Goal: Information Seeking & Learning: Find contact information

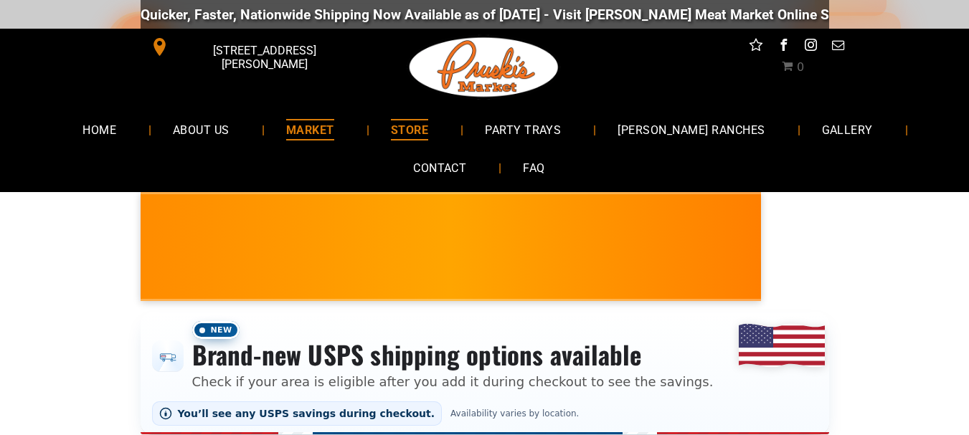
click at [332, 130] on span "MARKET" at bounding box center [310, 129] width 48 height 21
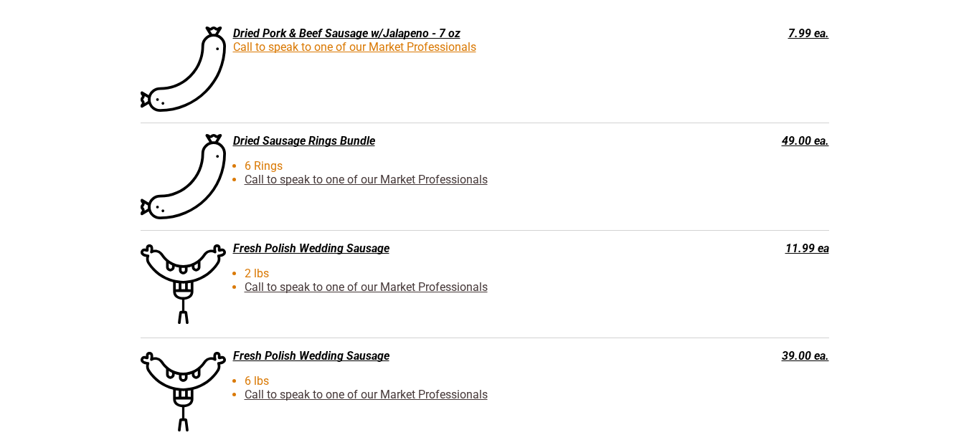
scroll to position [2471, 0]
click at [456, 285] on link "Call to speak to one of our Market Professionals" at bounding box center [366, 288] width 243 height 14
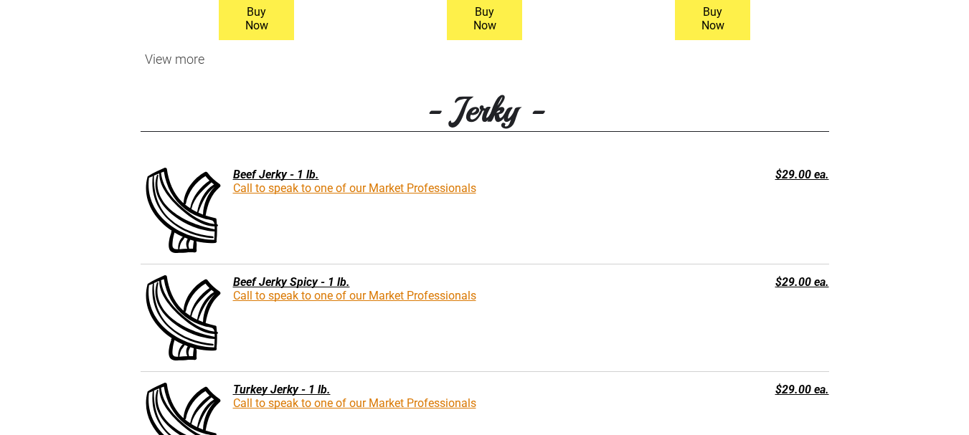
scroll to position [1684, 0]
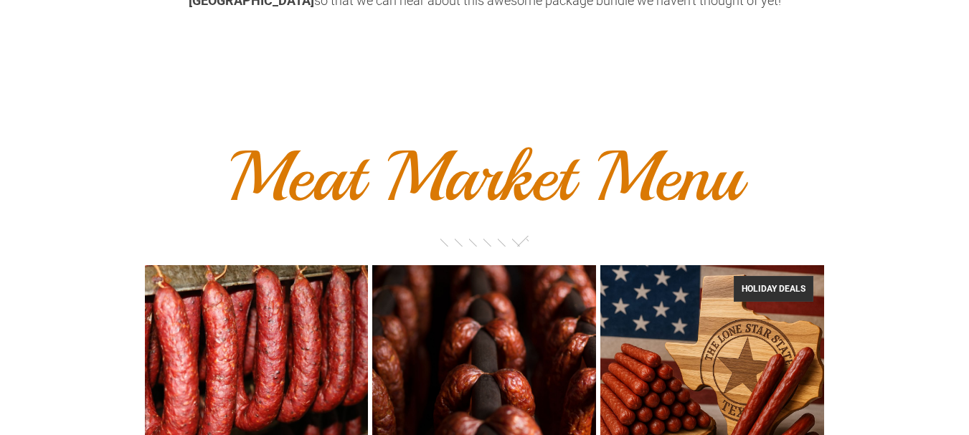
click at [426, 184] on font "Meat Market Menu" at bounding box center [485, 177] width 514 height 89
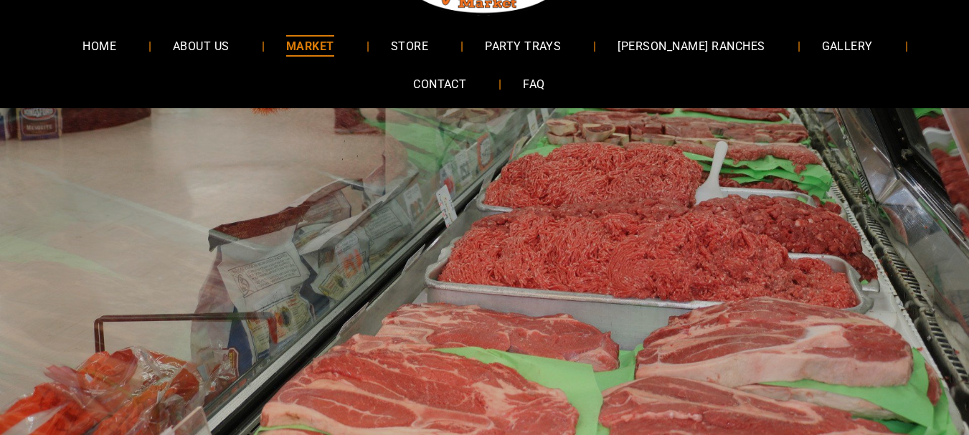
scroll to position [0, 0]
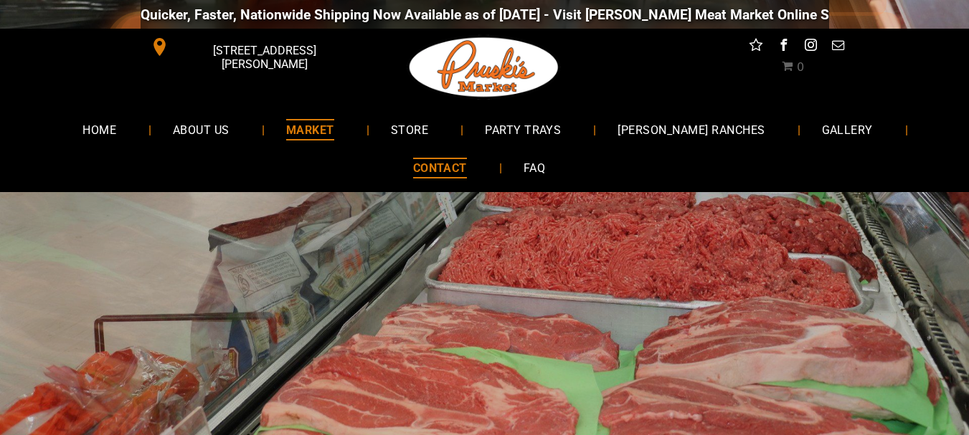
click at [445, 161] on span "CONTACT" at bounding box center [440, 168] width 54 height 21
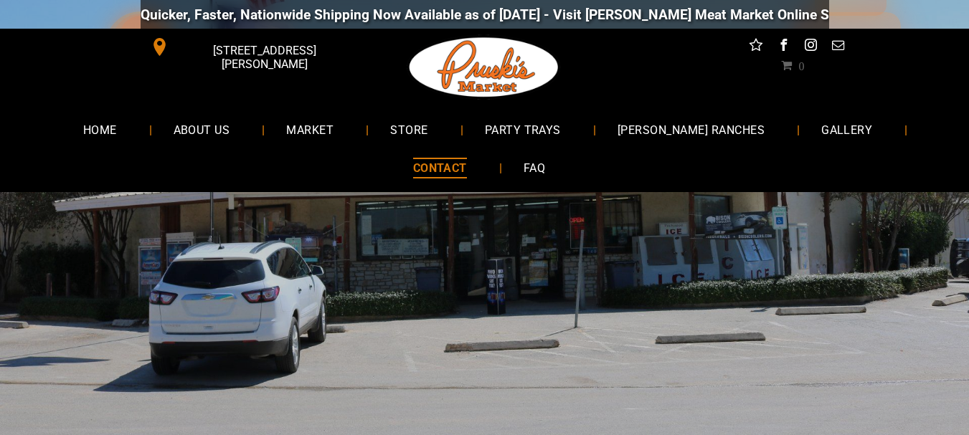
click at [445, 173] on span "CONTACT" at bounding box center [440, 168] width 54 height 21
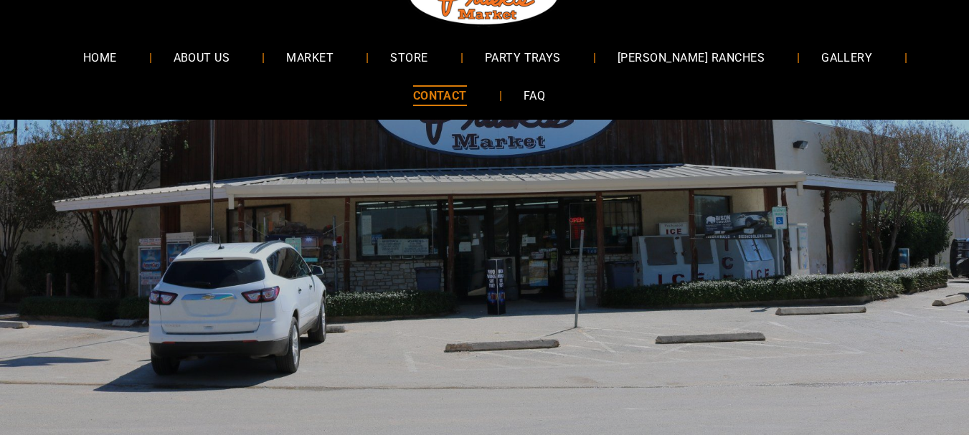
scroll to position [72, 0]
click at [443, 94] on span "CONTACT" at bounding box center [440, 96] width 54 height 21
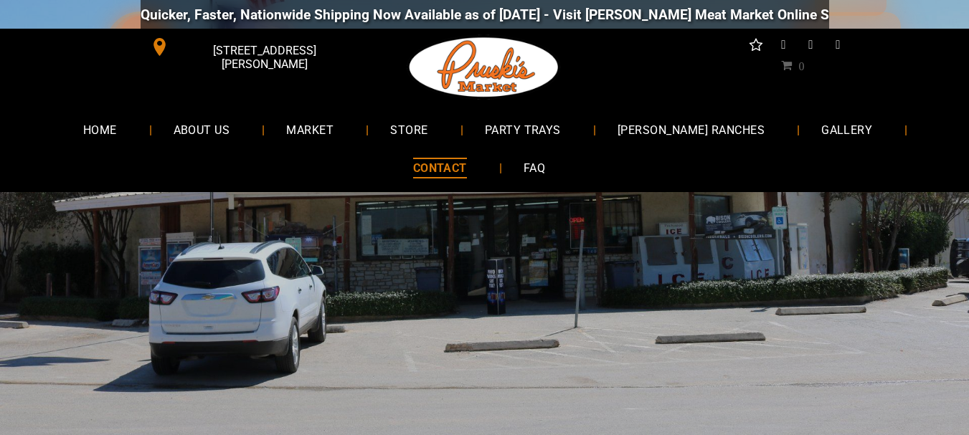
click at [428, 121] on span "STORE" at bounding box center [408, 129] width 37 height 21
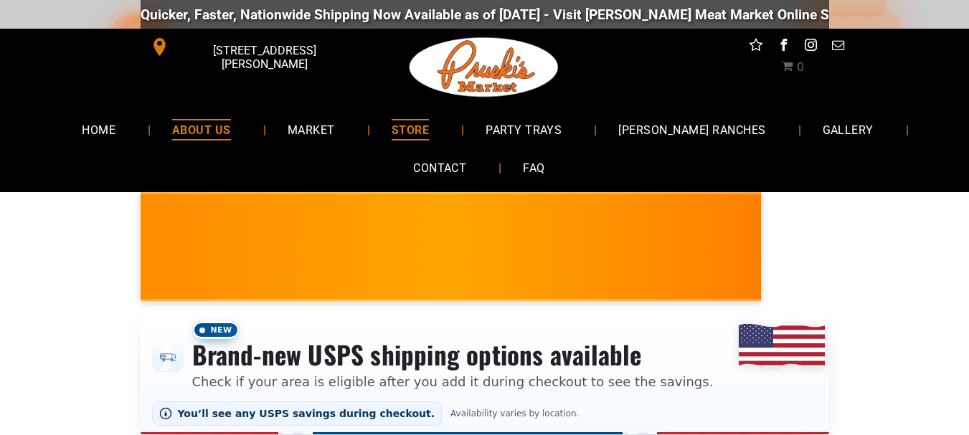
click at [213, 131] on span "ABOUT US" at bounding box center [201, 129] width 59 height 21
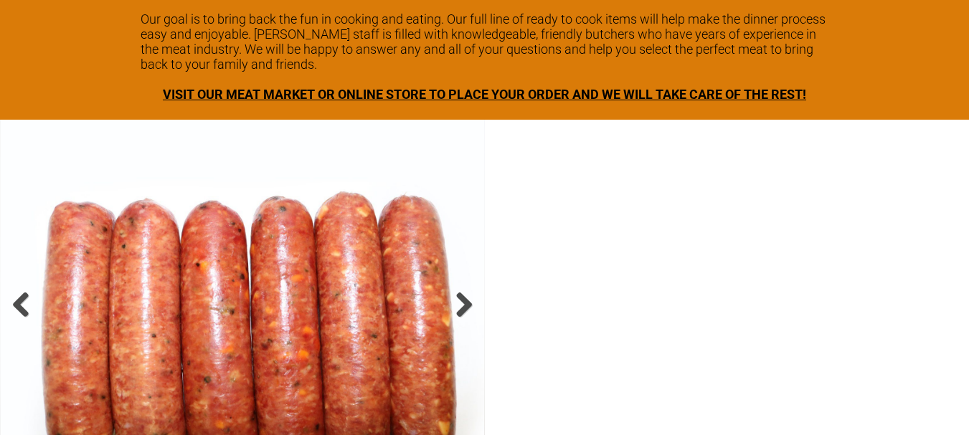
scroll to position [2222, 0]
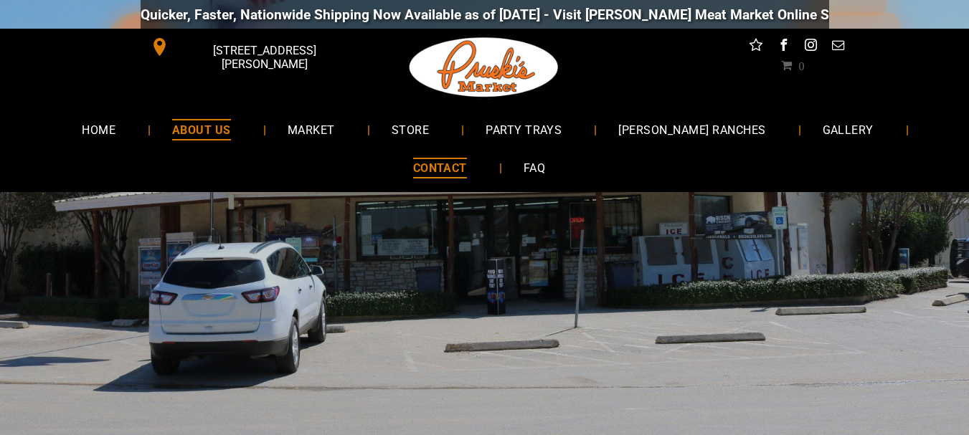
click at [231, 127] on span "ABOUT US" at bounding box center [201, 129] width 59 height 21
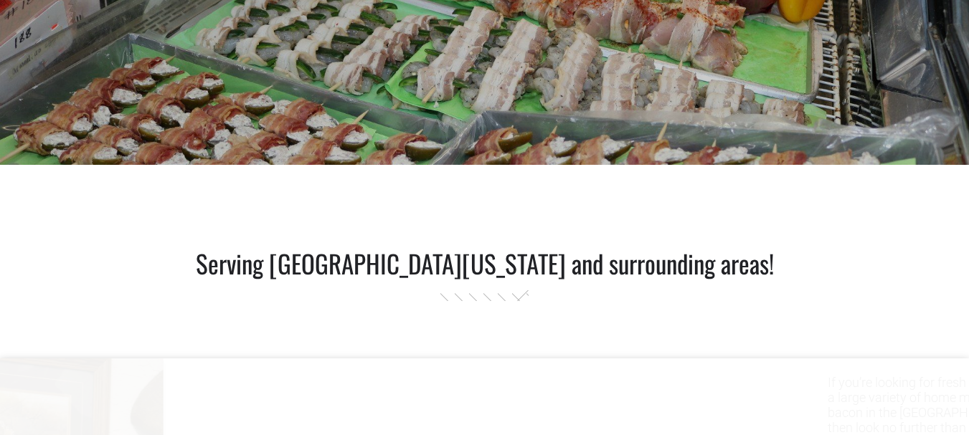
scroll to position [488, 0]
